Goal: Download file/media

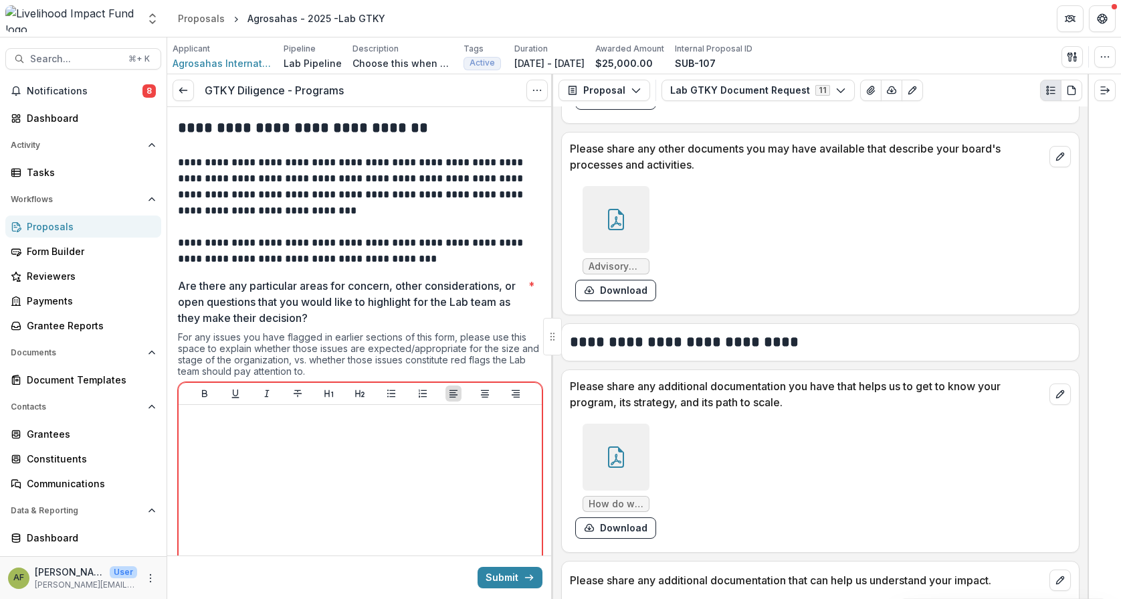
scroll to position [1937, 0]
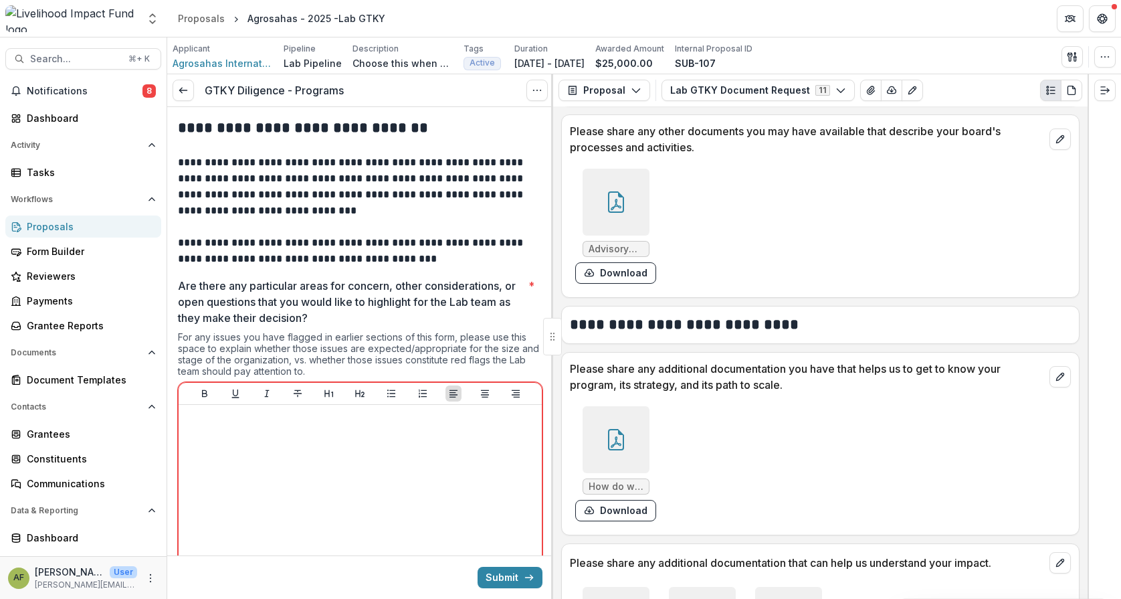
click at [630, 427] on div at bounding box center [616, 439] width 67 height 67
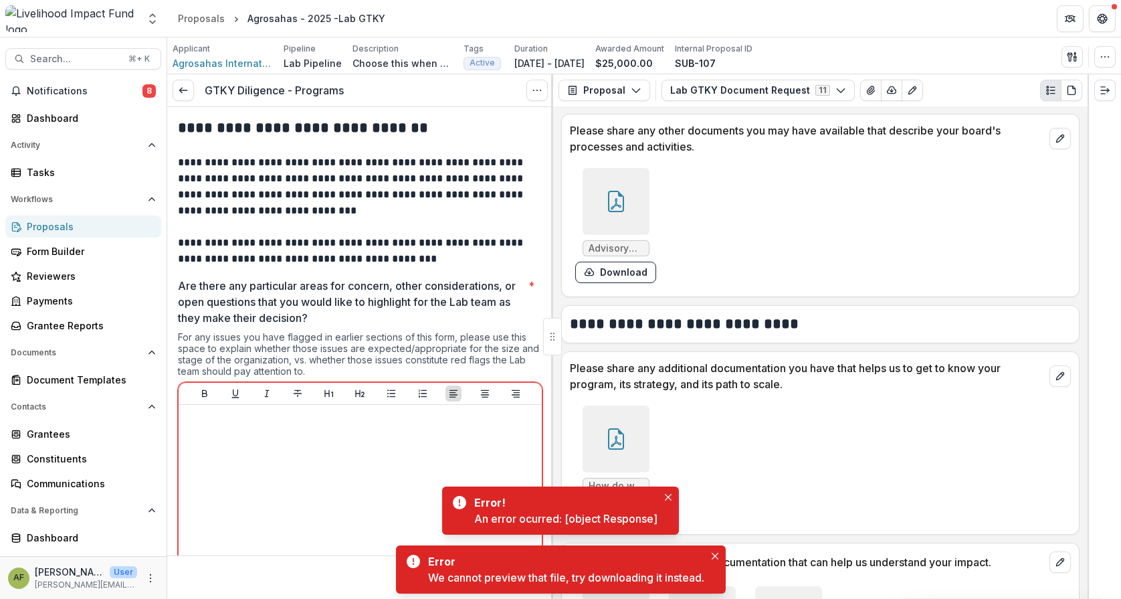
click at [751, 396] on div "How do we scale Digifarmer.pdf Download" at bounding box center [820, 459] width 517 height 134
drag, startPoint x: 715, startPoint y: 452, endPoint x: 684, endPoint y: 478, distance: 40.3
click at [710, 455] on div "How do we scale Digifarmer.pdf Download" at bounding box center [770, 463] width 401 height 126
click at [669, 496] on icon "Close" at bounding box center [668, 497] width 7 height 7
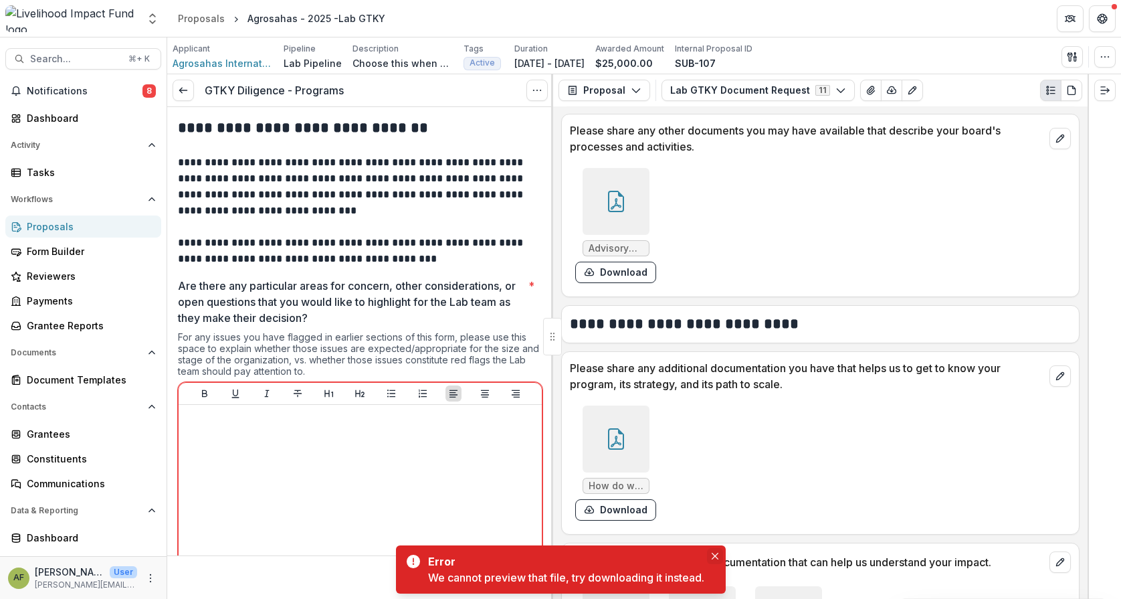
click at [716, 555] on icon "Close" at bounding box center [715, 556] width 7 height 7
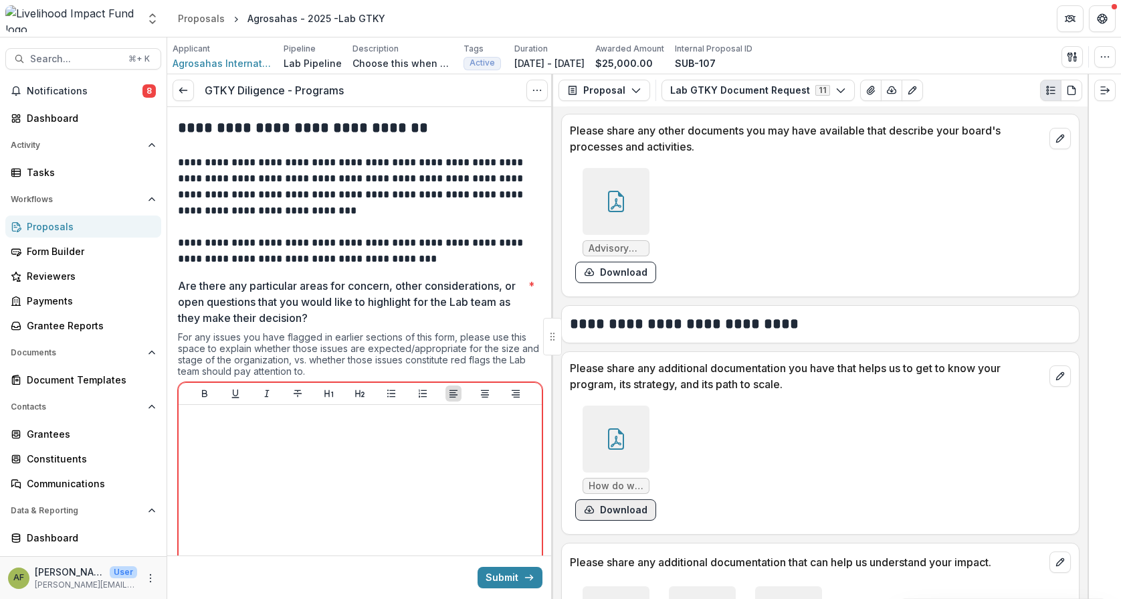
click at [620, 508] on button "Download" at bounding box center [615, 509] width 81 height 21
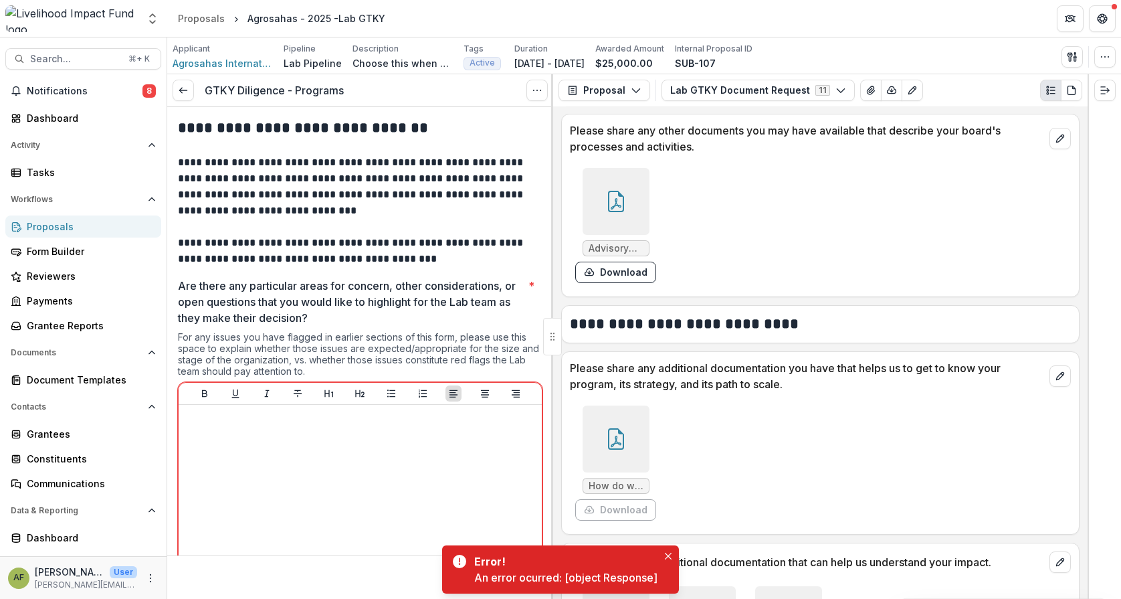
click at [731, 411] on div "How do we scale Digifarmer.pdf Download" at bounding box center [770, 463] width 401 height 126
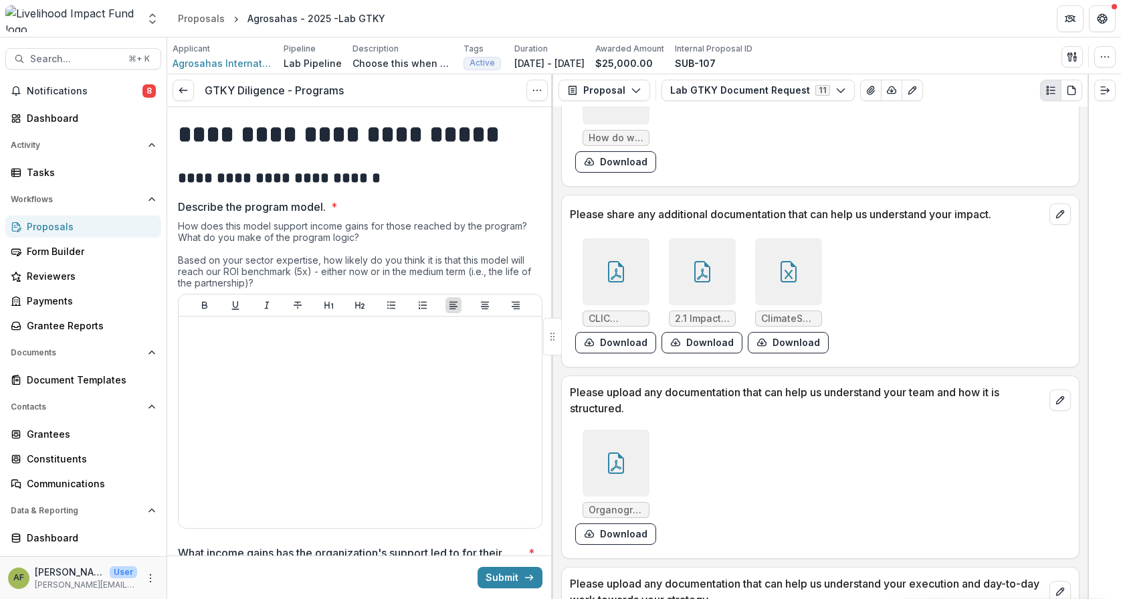
scroll to position [2302, 0]
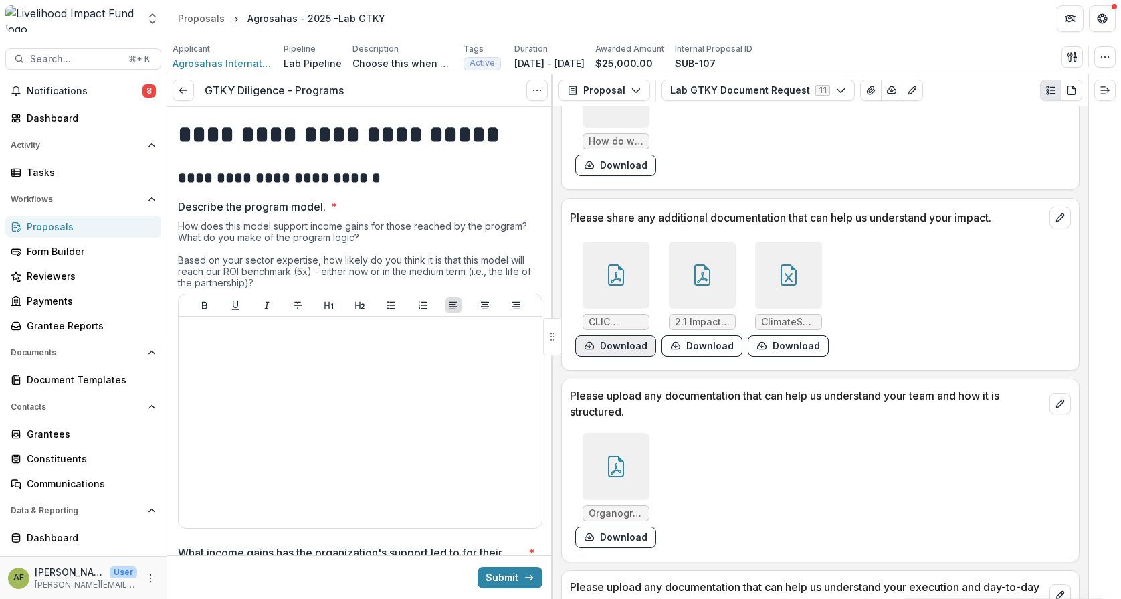
click at [636, 341] on button "Download" at bounding box center [615, 345] width 81 height 21
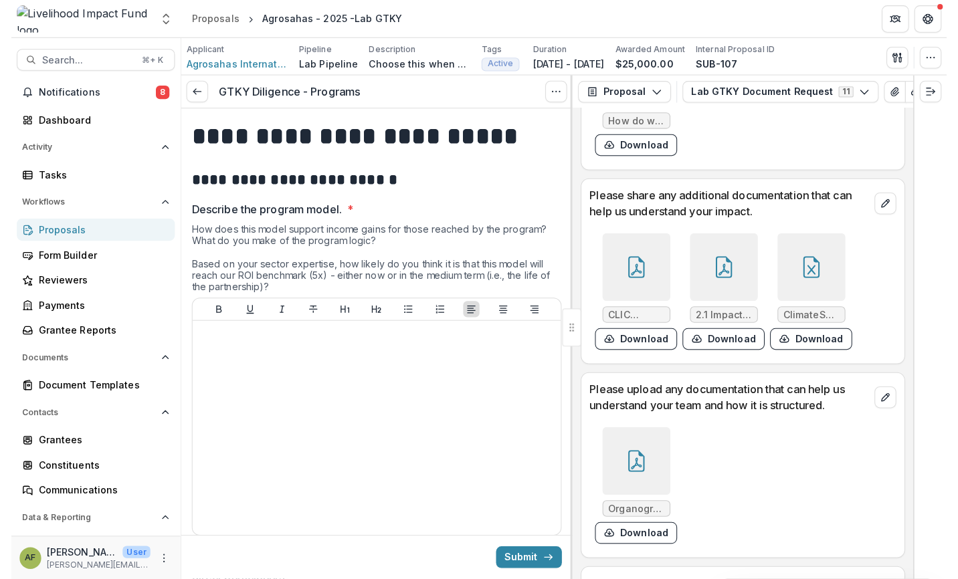
scroll to position [2604, 0]
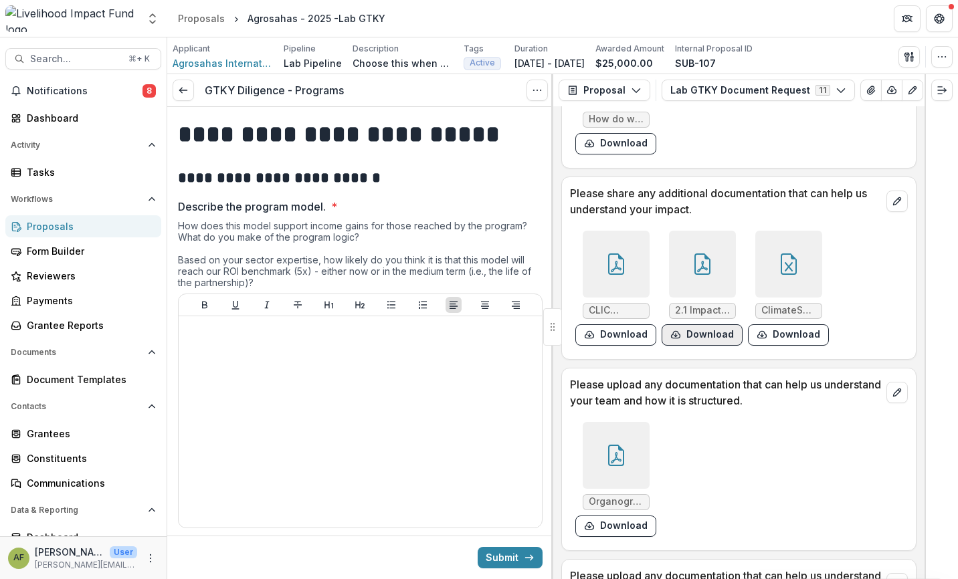
click at [696, 346] on button "Download" at bounding box center [702, 334] width 81 height 21
